Goal: Task Accomplishment & Management: Complete application form

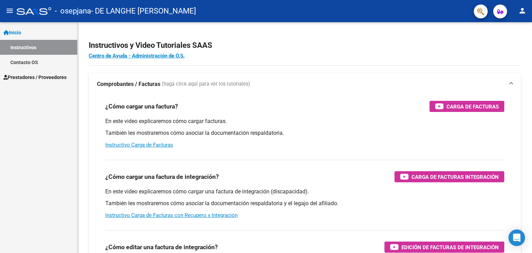
click at [34, 76] on span "Prestadores / Proveedores" at bounding box center [34, 77] width 63 height 8
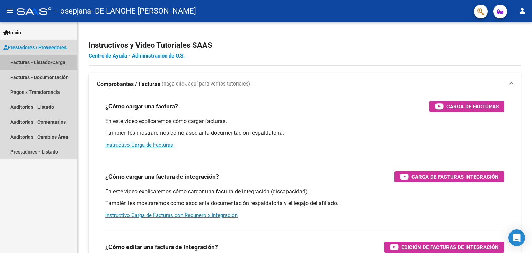
click at [37, 63] on link "Facturas - Listado/Carga" at bounding box center [38, 62] width 77 height 15
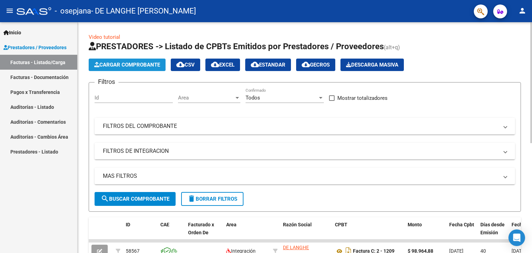
click at [148, 64] on span "Cargar Comprobante" at bounding box center [127, 65] width 66 height 6
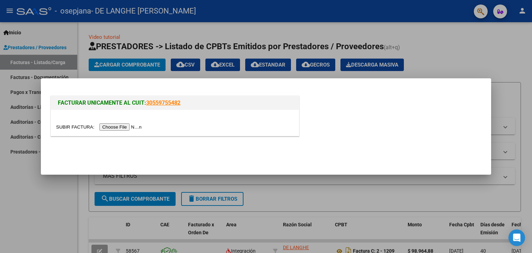
click at [136, 126] on input "file" at bounding box center [100, 126] width 88 height 7
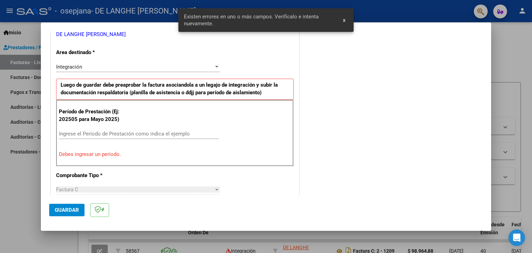
scroll to position [158, 0]
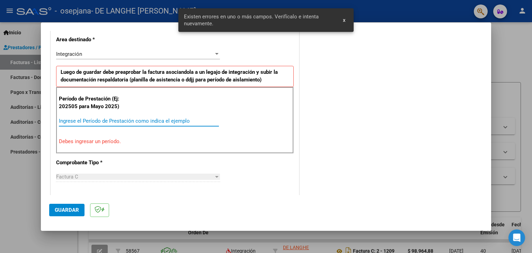
click at [85, 119] on input "Ingrese el Período de Prestación como indica el ejemplo" at bounding box center [139, 121] width 160 height 6
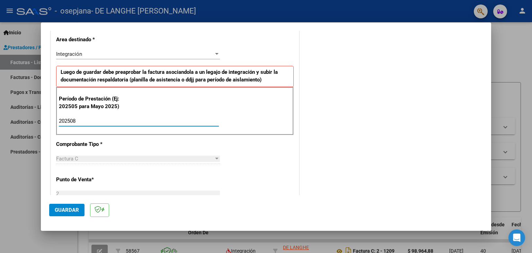
type input "202508"
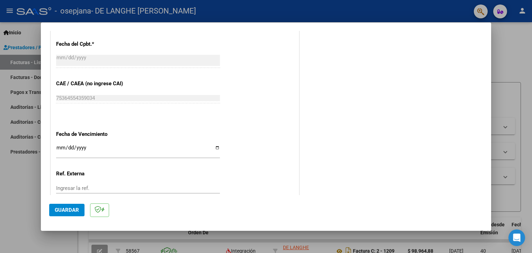
scroll to position [399, 0]
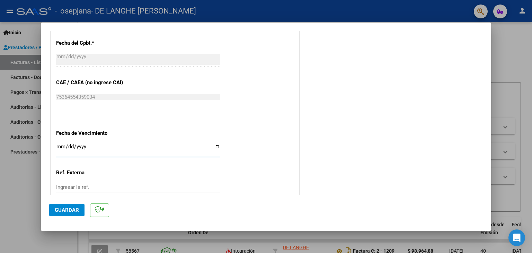
click at [216, 147] on input "Ingresar la fecha" at bounding box center [138, 149] width 164 height 11
type input "[DATE]"
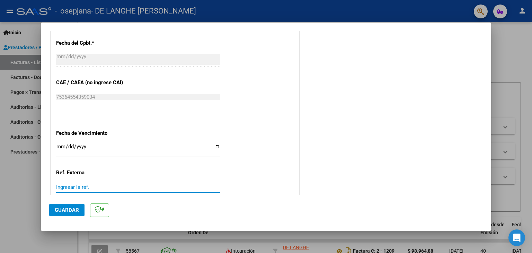
click at [60, 188] on input "Ingresar la ref." at bounding box center [138, 187] width 164 height 6
type input "8"
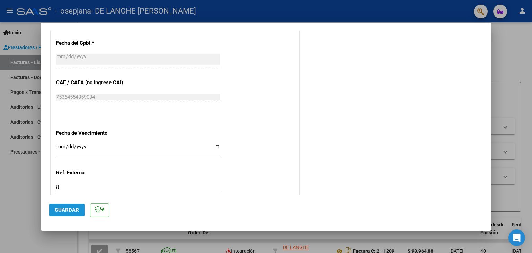
click at [68, 207] on span "Guardar" at bounding box center [67, 210] width 24 height 6
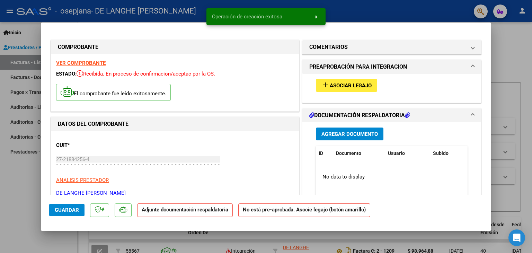
click at [357, 86] on span "Asociar Legajo" at bounding box center [351, 85] width 42 height 6
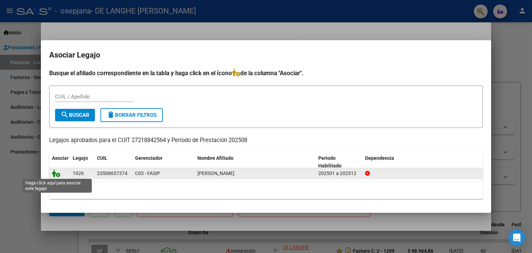
click at [57, 174] on icon at bounding box center [56, 173] width 8 height 8
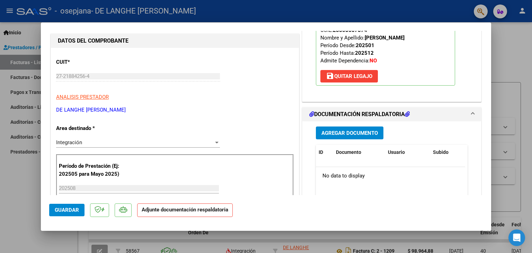
scroll to position [97, 0]
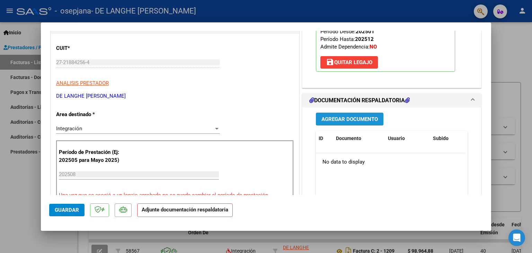
click at [354, 117] on span "Agregar Documento" at bounding box center [349, 119] width 56 height 6
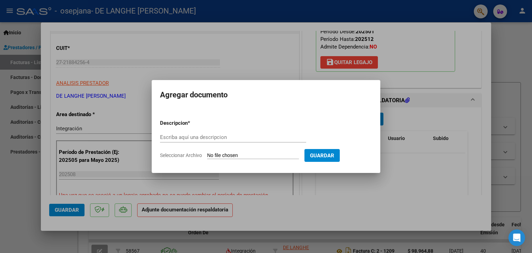
click at [354, 117] on mat-dialog-content "Descripcion * Escriba aquí una descripcion Seleccionar Archivo Guardar" at bounding box center [266, 136] width 228 height 56
click at [216, 137] on input "Escriba aquí una descripcion" at bounding box center [233, 137] width 146 height 6
type input "factura c"
click at [210, 156] on input "Seleccionar Archivo" at bounding box center [253, 155] width 92 height 7
type input "C:\fakepath\27218842564_011_00002_00001232.pdf"
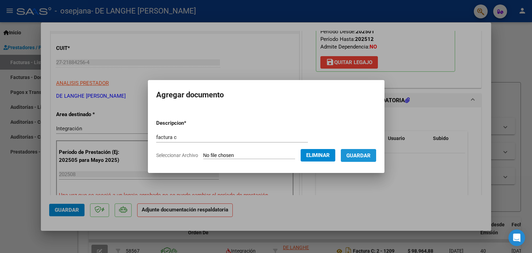
click at [362, 156] on span "Guardar" at bounding box center [358, 155] width 24 height 6
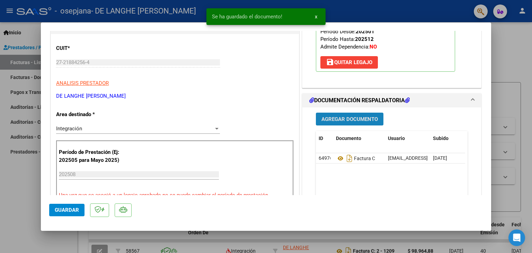
click at [345, 113] on button "Agregar Documento" at bounding box center [350, 119] width 68 height 13
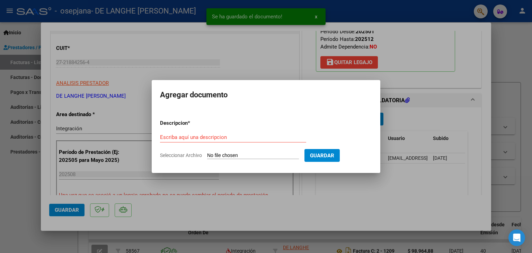
click at [217, 133] on div "Escriba aquí una descripcion" at bounding box center [233, 137] width 146 height 10
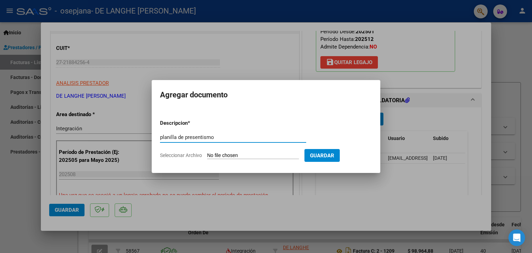
type input "planilla de presentismo"
click at [212, 155] on input "Seleccionar Archivo" at bounding box center [253, 155] width 92 height 7
type input "C:\fakepath\predentismo [PERSON_NAME].pdf"
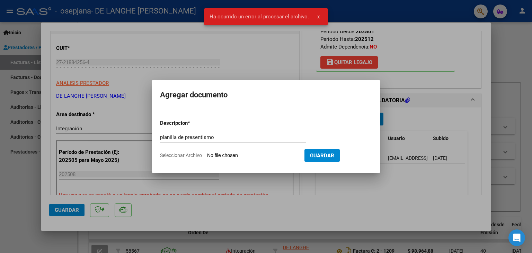
click at [209, 156] on input "Seleccionar Archivo" at bounding box center [253, 155] width 92 height 7
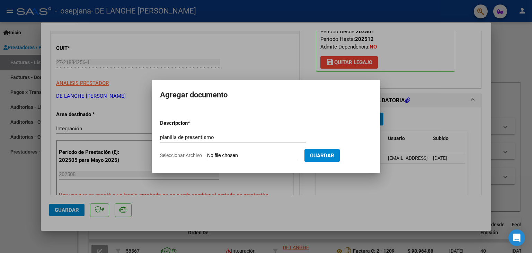
type input "C:\fakepath\predentismo [PERSON_NAME].pdf"
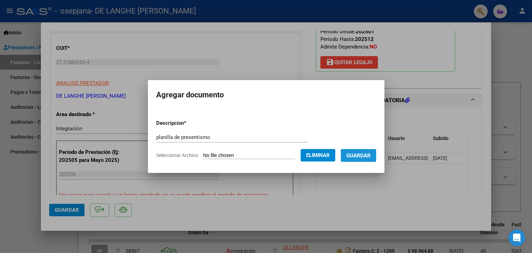
click at [367, 158] on span "Guardar" at bounding box center [358, 155] width 24 height 6
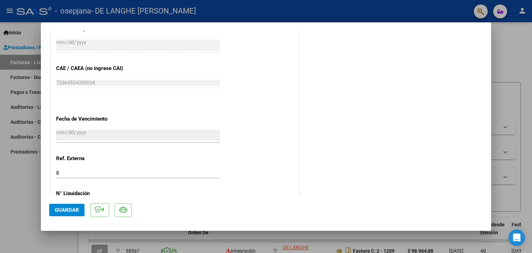
scroll to position [455, 0]
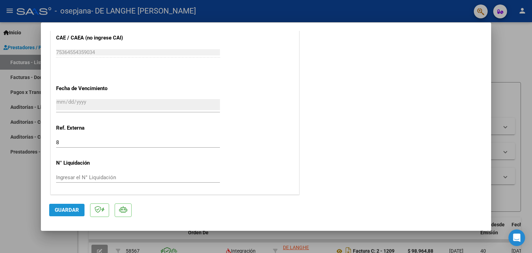
click at [60, 207] on span "Guardar" at bounding box center [67, 210] width 24 height 6
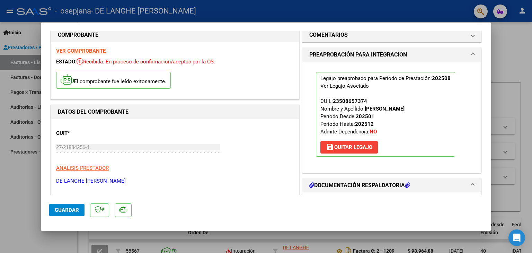
scroll to position [0, 0]
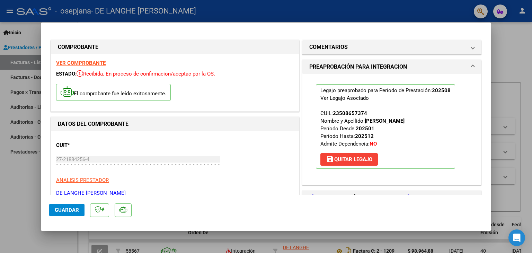
click at [24, 89] on div at bounding box center [266, 126] width 532 height 253
type input "$ 0,00"
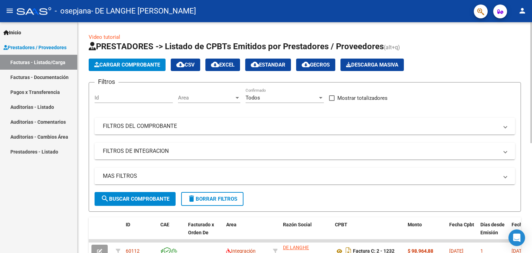
click at [529, 222] on div "Video tutorial PRESTADORES -> Listado de CPBTs Emitidos por Prestadores / Prove…" at bounding box center [305, 239] width 454 height 435
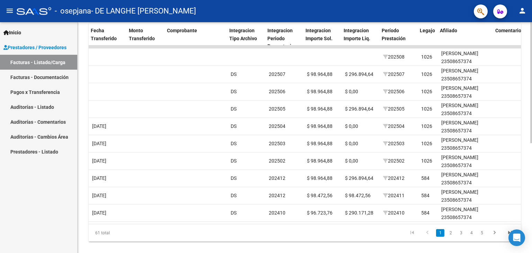
scroll to position [0, 609]
